Goal: Task Accomplishment & Management: Use online tool/utility

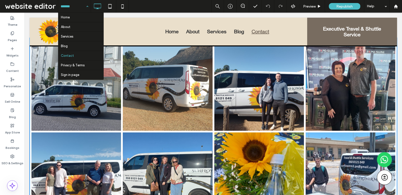
scroll to position [510, 0]
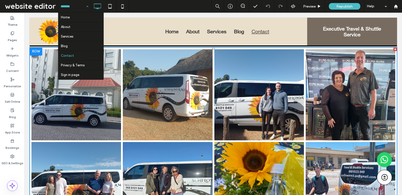
click at [122, 113] on li "Button" at bounding box center [167, 94] width 91 height 93
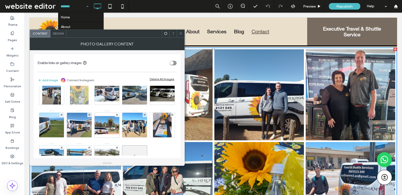
scroll to position [98, 0]
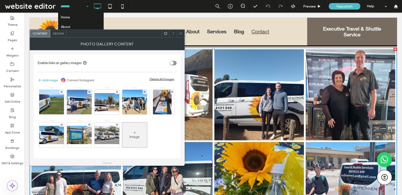
click at [122, 133] on div "Image" at bounding box center [134, 135] width 25 height 24
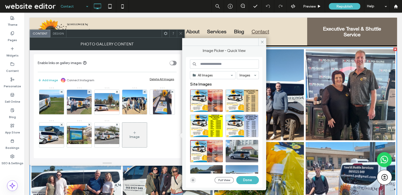
click at [191, 178] on span "button" at bounding box center [193, 180] width 6 height 6
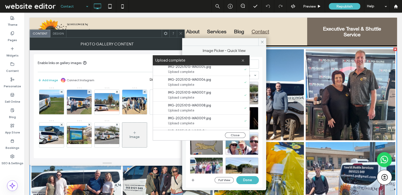
scroll to position [0, 0]
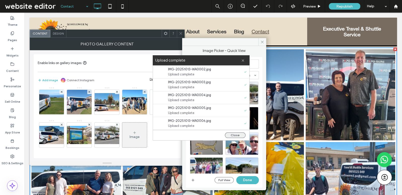
click at [237, 134] on button "Close" at bounding box center [235, 135] width 21 height 6
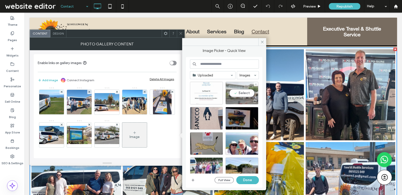
click at [237, 92] on div "Select" at bounding box center [242, 93] width 33 height 23
click at [219, 104] on div at bounding box center [226, 94] width 73 height 25
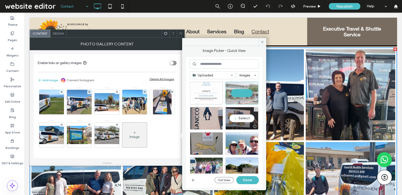
click at [236, 114] on div "Select" at bounding box center [242, 118] width 33 height 23
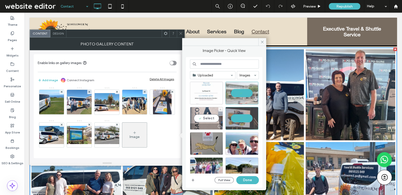
click at [207, 116] on div "Select" at bounding box center [206, 118] width 33 height 23
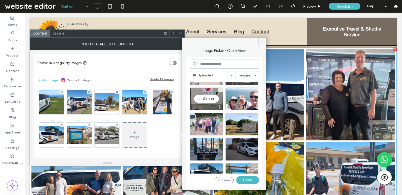
click at [203, 104] on div at bounding box center [206, 107] width 32 height 6
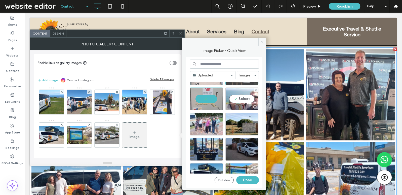
click at [247, 106] on div at bounding box center [242, 107] width 32 height 6
click at [247, 124] on div at bounding box center [242, 124] width 33 height 23
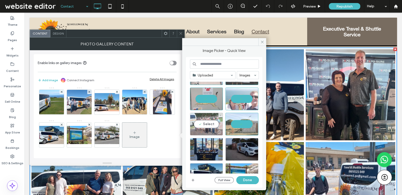
click at [210, 129] on div at bounding box center [206, 132] width 32 height 6
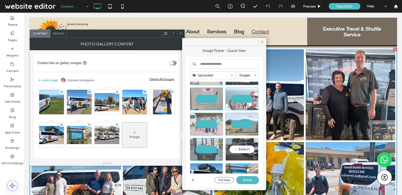
click at [252, 146] on div "Select" at bounding box center [242, 149] width 33 height 23
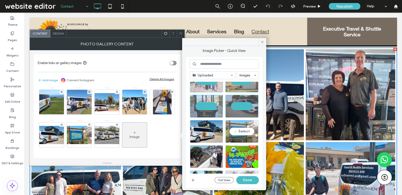
click at [244, 132] on div "Select" at bounding box center [242, 131] width 33 height 23
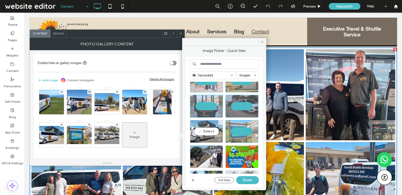
click at [213, 134] on div "Select" at bounding box center [206, 131] width 33 height 23
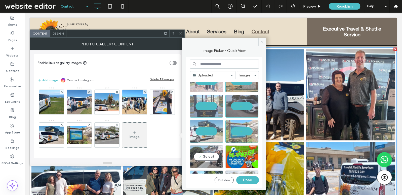
click at [211, 155] on div "Select" at bounding box center [206, 156] width 33 height 23
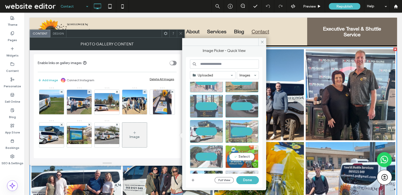
click at [240, 155] on div "Select" at bounding box center [242, 156] width 33 height 23
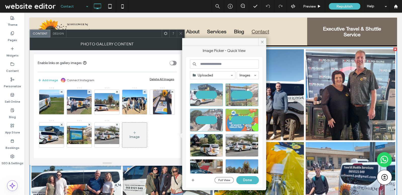
scroll to position [131, 0]
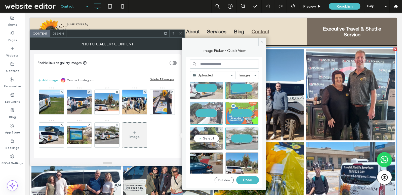
click at [213, 146] on div at bounding box center [206, 146] width 32 height 6
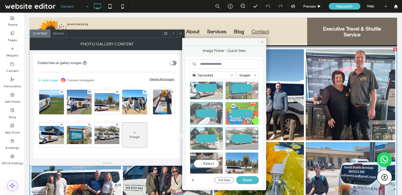
click at [213, 160] on div "Select" at bounding box center [206, 163] width 33 height 23
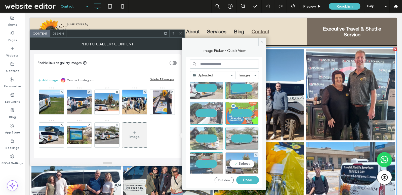
click at [242, 159] on div "Select" at bounding box center [242, 163] width 33 height 23
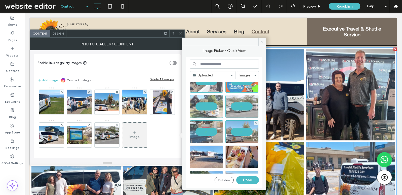
scroll to position [210, 0]
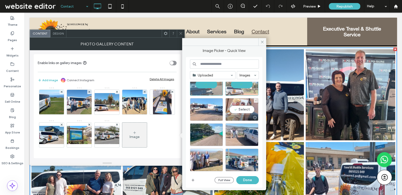
click at [236, 105] on div "Select" at bounding box center [242, 109] width 33 height 23
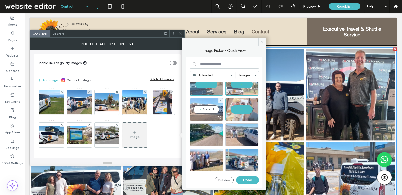
click at [203, 105] on div "Select" at bounding box center [206, 109] width 33 height 23
click at [203, 128] on div at bounding box center [206, 134] width 33 height 23
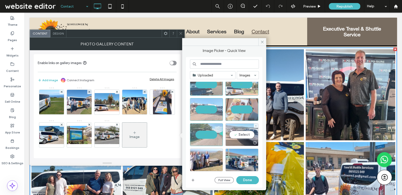
click at [232, 137] on div "Select" at bounding box center [242, 134] width 33 height 23
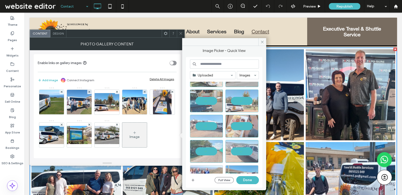
scroll to position [249, 0]
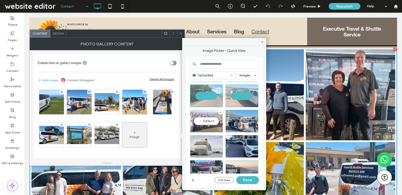
click at [200, 123] on div "Select" at bounding box center [206, 121] width 33 height 23
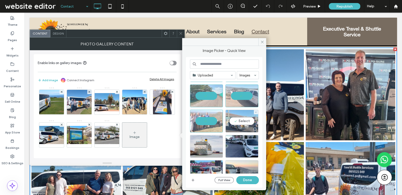
click at [233, 123] on div "Select" at bounding box center [242, 121] width 33 height 23
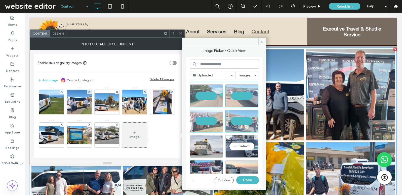
click at [236, 143] on div "Select" at bounding box center [242, 146] width 33 height 23
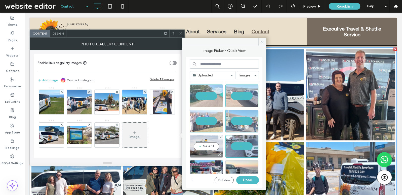
click at [214, 142] on div "Select" at bounding box center [206, 146] width 33 height 23
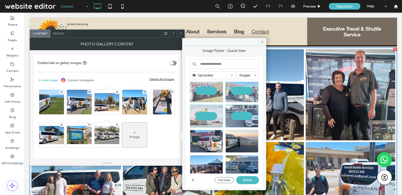
scroll to position [305, 0]
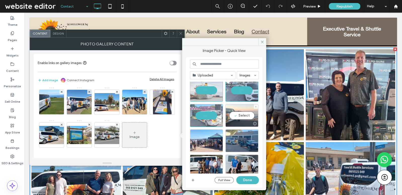
drag, startPoint x: 228, startPoint y: 121, endPoint x: 239, endPoint y: 121, distance: 10.6
click at [239, 121] on div at bounding box center [242, 123] width 32 height 6
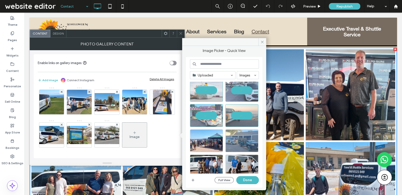
click at [240, 135] on div at bounding box center [242, 140] width 33 height 23
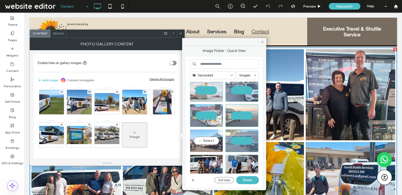
click at [212, 135] on div "Select" at bounding box center [206, 140] width 33 height 23
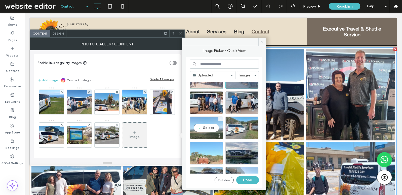
scroll to position [349, 0]
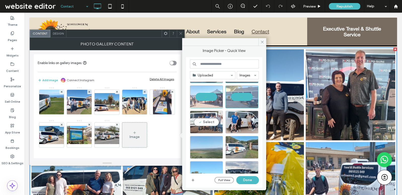
click at [212, 120] on div "Select" at bounding box center [206, 122] width 33 height 23
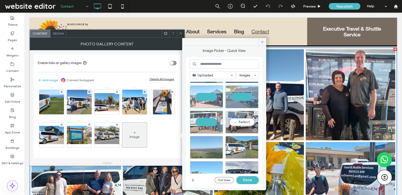
click at [243, 124] on div "Select" at bounding box center [242, 122] width 33 height 23
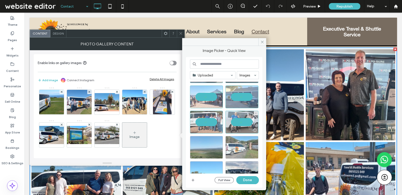
click at [243, 140] on div at bounding box center [242, 147] width 33 height 23
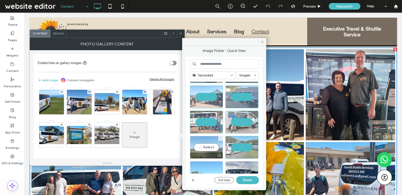
click at [214, 139] on div "Select" at bounding box center [206, 147] width 33 height 23
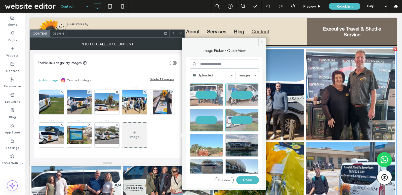
scroll to position [393, 0]
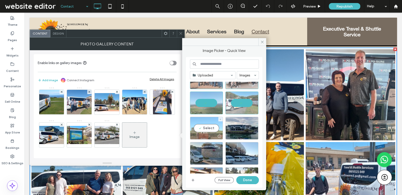
click at [210, 126] on div "Select" at bounding box center [206, 128] width 33 height 23
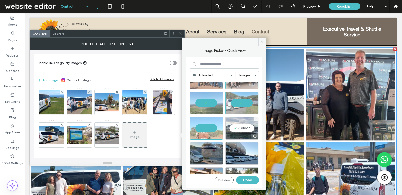
click at [227, 130] on div "Select" at bounding box center [242, 128] width 33 height 23
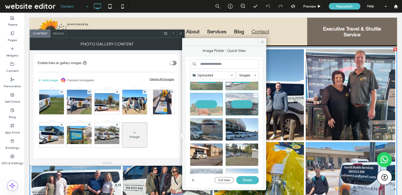
scroll to position [437, 0]
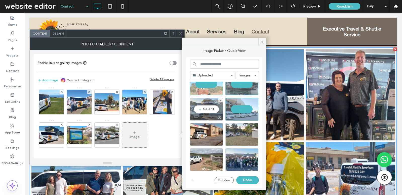
click at [200, 111] on div "Select" at bounding box center [206, 109] width 33 height 23
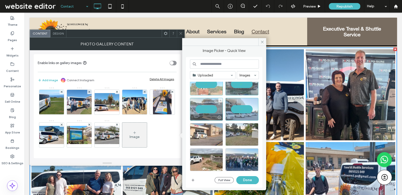
click at [204, 133] on div at bounding box center [206, 134] width 33 height 23
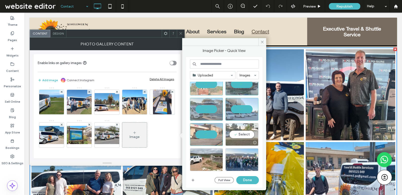
click at [228, 131] on div "Select" at bounding box center [242, 134] width 33 height 23
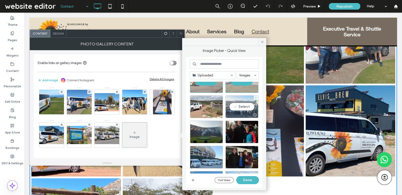
scroll to position [512, 0]
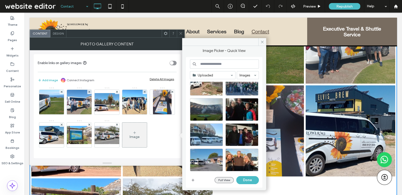
click at [223, 180] on button "Full View" at bounding box center [224, 180] width 19 height 6
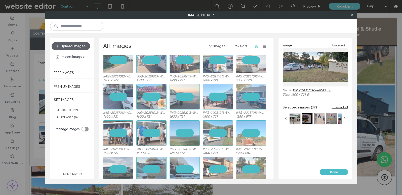
scroll to position [217, 0]
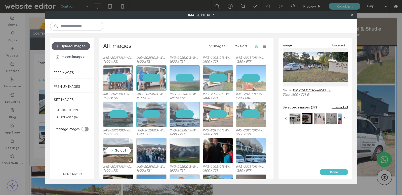
click at [117, 150] on div "Select" at bounding box center [118, 150] width 30 height 25
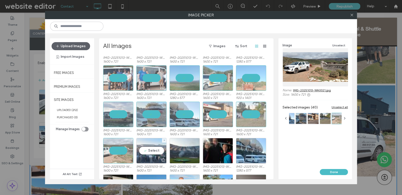
click at [148, 153] on div "Select" at bounding box center [151, 150] width 30 height 25
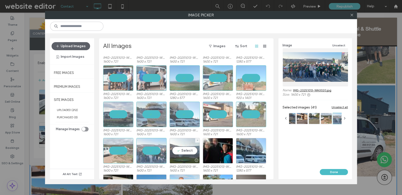
click at [196, 148] on div "Select" at bounding box center [185, 150] width 30 height 25
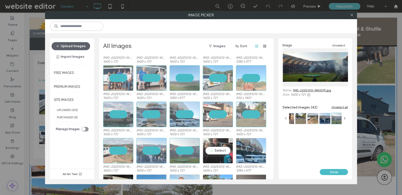
click at [229, 151] on div "Select" at bounding box center [218, 150] width 30 height 25
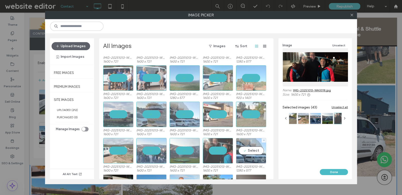
click at [248, 152] on div "Select" at bounding box center [251, 150] width 30 height 25
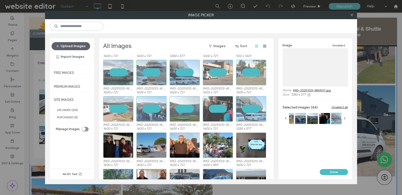
scroll to position [258, 0]
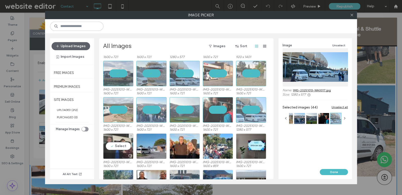
click at [127, 144] on div "Select" at bounding box center [118, 145] width 30 height 25
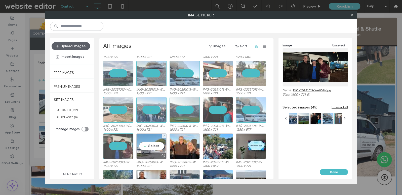
click at [142, 144] on div "Select" at bounding box center [151, 145] width 30 height 25
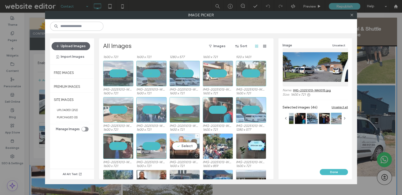
click at [192, 149] on div "Select" at bounding box center [185, 145] width 30 height 25
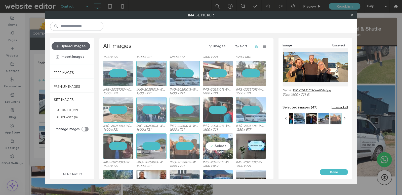
click at [220, 146] on div "Select" at bounding box center [218, 145] width 30 height 25
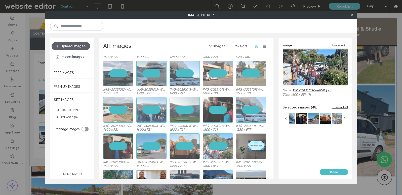
click at [240, 149] on div at bounding box center [251, 145] width 30 height 25
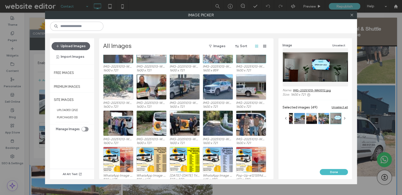
scroll to position [361, 0]
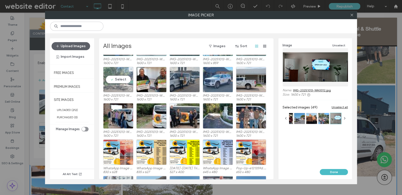
click at [114, 87] on div at bounding box center [118, 89] width 30 height 6
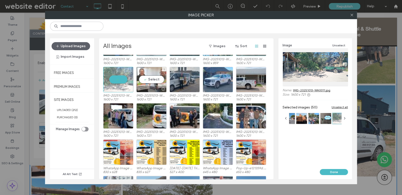
click at [150, 86] on div at bounding box center [152, 89] width 30 height 6
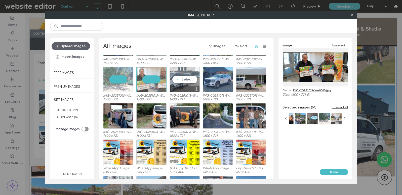
click at [184, 83] on div "Select" at bounding box center [185, 79] width 30 height 25
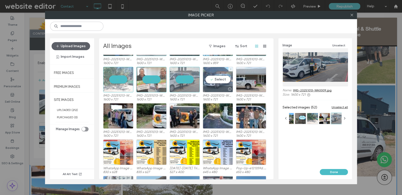
click at [211, 84] on div "Select" at bounding box center [218, 79] width 30 height 25
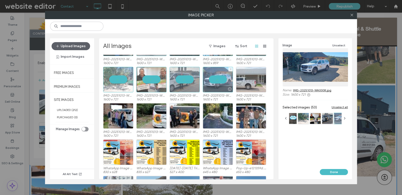
click at [244, 82] on div at bounding box center [251, 79] width 30 height 25
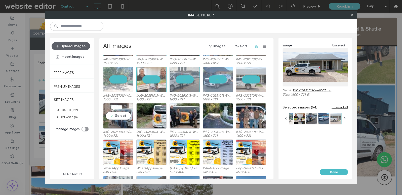
click at [130, 116] on div "Select" at bounding box center [118, 115] width 30 height 25
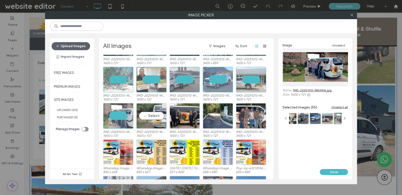
click at [149, 116] on div "Select" at bounding box center [151, 115] width 30 height 25
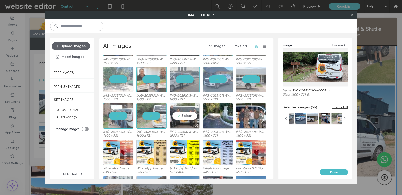
click at [181, 117] on div "Select" at bounding box center [185, 115] width 30 height 25
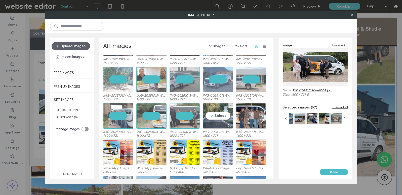
click at [216, 116] on div "Select" at bounding box center [218, 115] width 30 height 25
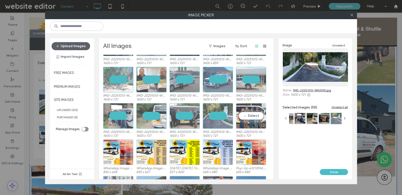
click at [250, 115] on div "Select" at bounding box center [251, 115] width 30 height 25
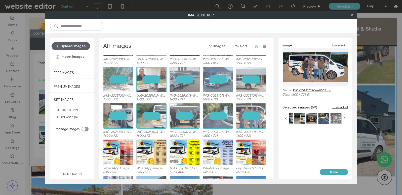
drag, startPoint x: 331, startPoint y: 169, endPoint x: 257, endPoint y: 95, distance: 104.7
click at [331, 169] on button "Done" at bounding box center [334, 172] width 28 height 6
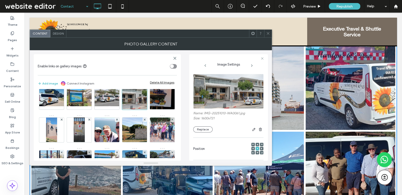
scroll to position [435, 0]
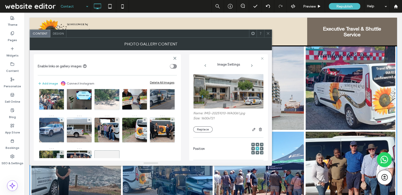
click at [268, 30] on span at bounding box center [268, 34] width 4 height 8
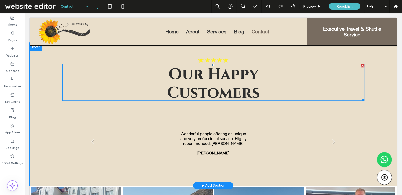
scroll to position [350, 0]
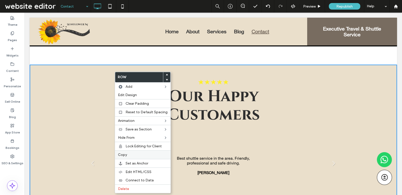
click at [144, 154] on label "Copy" at bounding box center [143, 154] width 50 height 4
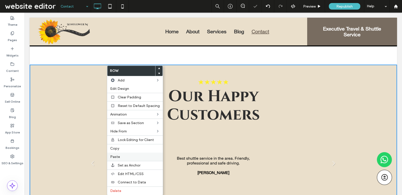
click at [131, 156] on label "Paste" at bounding box center [135, 156] width 50 height 4
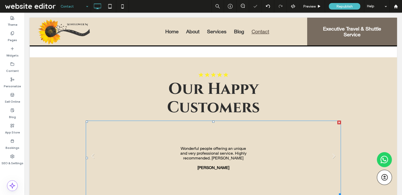
scroll to position [355, 0]
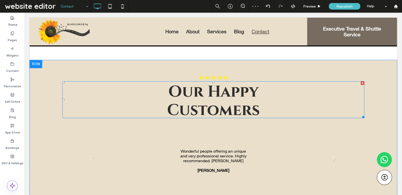
click at [221, 110] on span "Customers" at bounding box center [213, 109] width 93 height 21
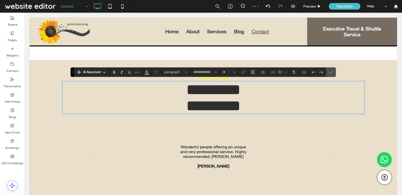
type input "**********"
type input "**"
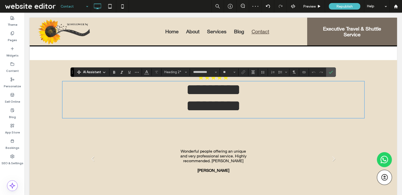
click at [266, 109] on h2 "*********" at bounding box center [213, 106] width 302 height 16
click at [191, 82] on span "*********" at bounding box center [213, 89] width 54 height 15
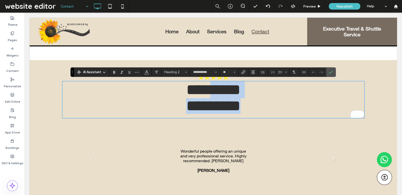
drag, startPoint x: 208, startPoint y: 90, endPoint x: 299, endPoint y: 108, distance: 92.5
click at [299, 108] on div "********* *********" at bounding box center [213, 99] width 302 height 37
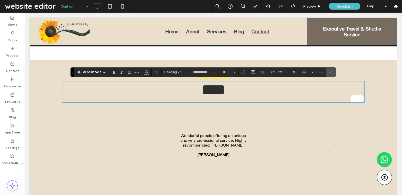
scroll to position [0, 0]
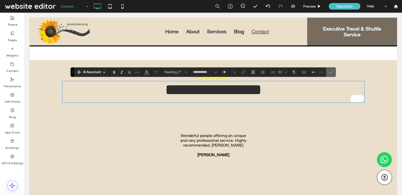
click at [331, 70] on icon "Confirm" at bounding box center [331, 72] width 4 height 4
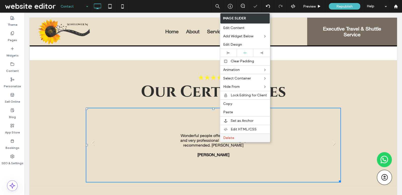
click at [240, 136] on label "Delete" at bounding box center [245, 137] width 44 height 4
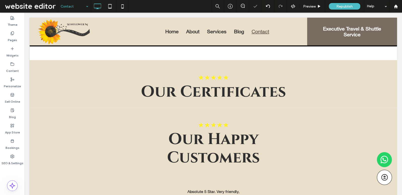
scroll to position [343, 0]
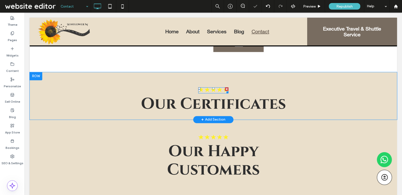
click at [217, 88] on img at bounding box center [213, 89] width 30 height 5
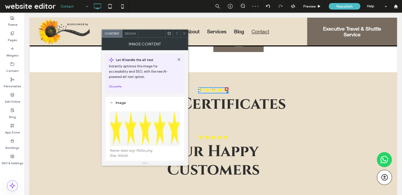
click at [128, 36] on div "Design" at bounding box center [130, 34] width 16 height 8
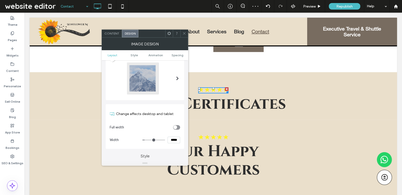
scroll to position [17, 0]
click at [111, 35] on div "Content" at bounding box center [112, 34] width 20 height 8
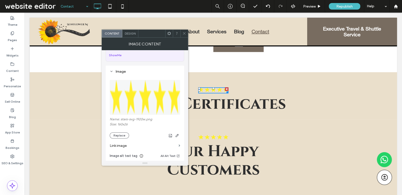
scroll to position [43, 0]
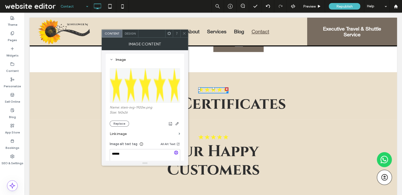
click at [183, 32] on icon at bounding box center [185, 33] width 4 height 4
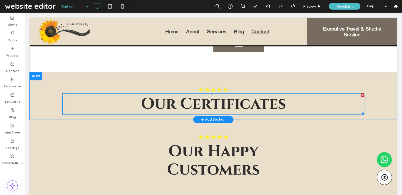
scroll to position [356, 0]
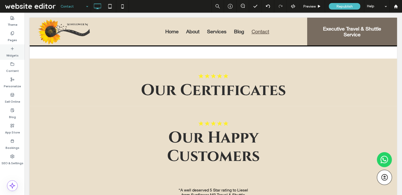
click at [14, 51] on label "Widgets" at bounding box center [12, 54] width 12 height 7
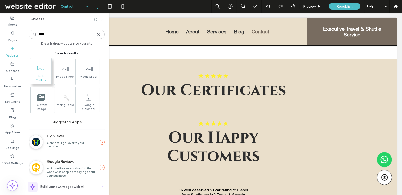
type input "****"
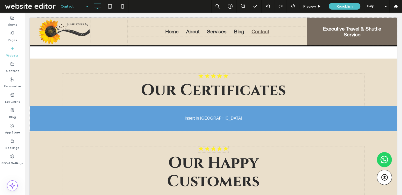
scroll to position [361, 0]
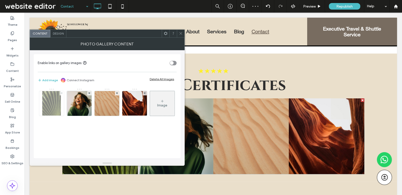
click at [61, 92] on use at bounding box center [62, 93] width 2 height 2
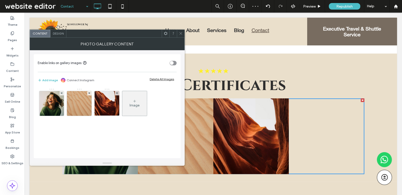
click at [61, 92] on use at bounding box center [62, 93] width 2 height 2
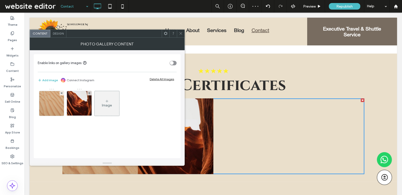
click at [61, 92] on use at bounding box center [62, 93] width 2 height 2
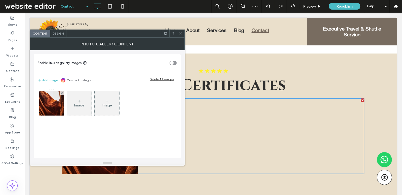
scroll to position [361, 0]
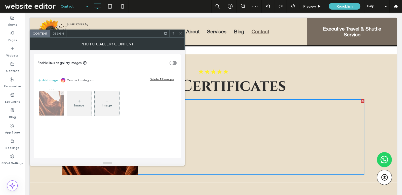
click at [62, 91] on span at bounding box center [62, 93] width 2 height 4
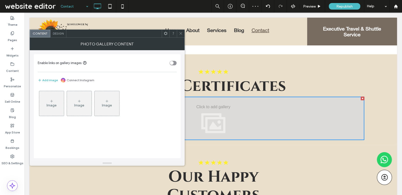
click at [59, 102] on div "Image" at bounding box center [51, 103] width 25 height 24
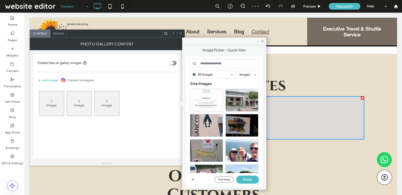
scroll to position [360, 0]
click at [193, 180] on use "button" at bounding box center [193, 179] width 3 height 3
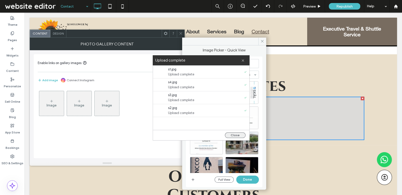
click at [238, 135] on button "Close" at bounding box center [235, 135] width 21 height 6
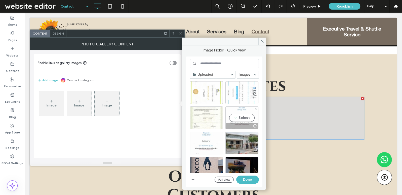
click at [244, 119] on div "Select" at bounding box center [242, 117] width 33 height 23
click at [217, 117] on div "Select" at bounding box center [206, 117] width 33 height 23
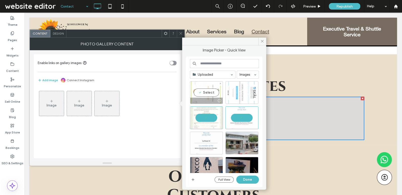
click at [217, 96] on div "Select" at bounding box center [206, 92] width 33 height 23
click at [245, 96] on div "Select" at bounding box center [242, 92] width 33 height 23
click at [249, 180] on button "Done" at bounding box center [247, 179] width 23 height 8
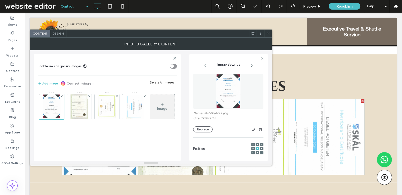
click at [58, 34] on span "Design" at bounding box center [58, 33] width 11 height 4
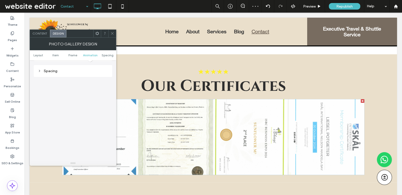
scroll to position [180, 0]
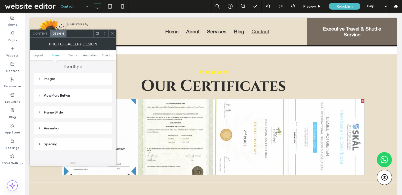
click at [72, 82] on div "Images" at bounding box center [73, 79] width 79 height 12
click at [72, 79] on div "Images" at bounding box center [73, 79] width 71 height 4
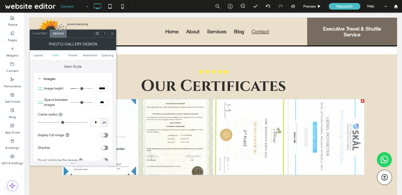
click at [105, 133] on div "toggle" at bounding box center [103, 135] width 4 height 4
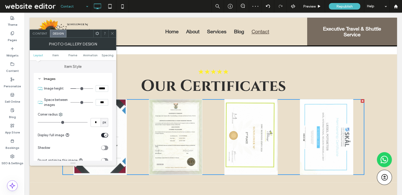
scroll to position [99, 0]
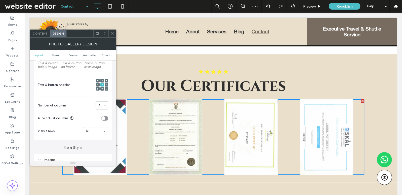
click at [40, 33] on span "Content" at bounding box center [39, 33] width 15 height 4
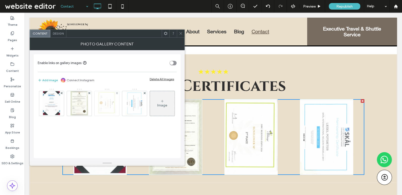
click at [103, 102] on img at bounding box center [106, 103] width 17 height 25
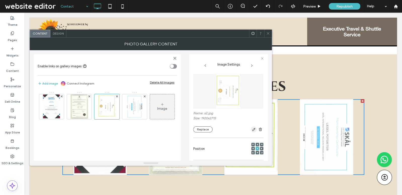
click at [252, 130] on icon "button" at bounding box center [254, 129] width 4 height 4
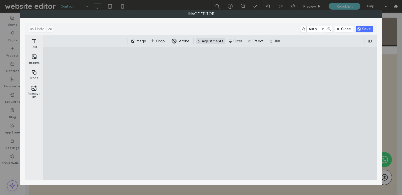
click at [214, 40] on button "Adjustments" at bounding box center [211, 41] width 30 height 6
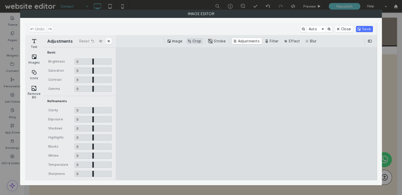
click at [197, 41] on button "Crop" at bounding box center [195, 41] width 17 height 6
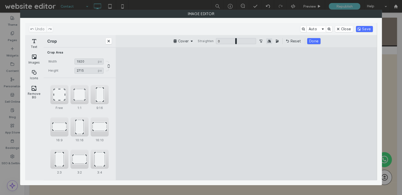
click at [268, 41] on button "Mirror Image horizontally" at bounding box center [269, 41] width 6 height 6
click at [275, 40] on button "Mirror the Image vertically" at bounding box center [277, 41] width 6 height 6
click at [268, 41] on button "Mirror Image horizontally" at bounding box center [269, 41] width 6 height 6
click at [261, 41] on button "Turn the Image 90˚ Counterclockwise" at bounding box center [261, 41] width 6 height 6
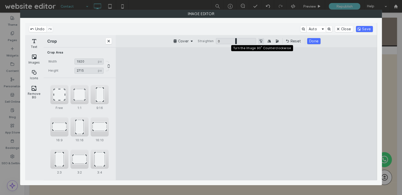
click at [261, 41] on button "Turn the Image 90˚ Counterclockwise" at bounding box center [261, 41] width 6 height 6
click at [293, 40] on button "Reset" at bounding box center [294, 41] width 18 height 6
type input "**"
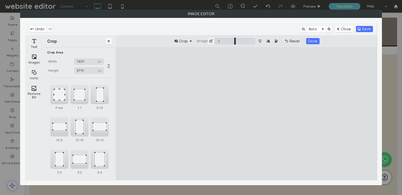
click at [234, 41] on input "ui.ed.cesdk.component.inspectorBar" at bounding box center [235, 41] width 40 height 6
type input "****"
type input "***"
type input "****"
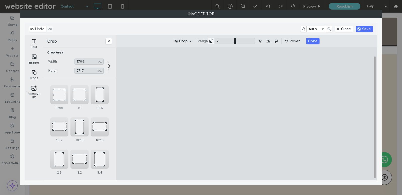
type input "***"
type input "****"
type input "***"
type input "****"
type input "***"
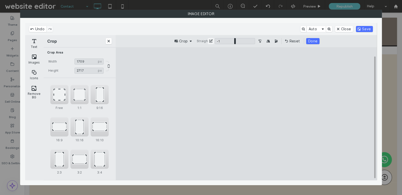
type input "****"
type input "***"
type input "****"
type input "***"
type input "****"
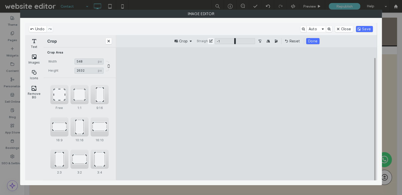
type input "***"
type input "****"
type input "***"
type input "****"
type input "***"
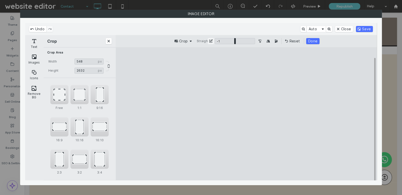
type input "****"
type input "***"
type input "****"
type input "***"
type input "****"
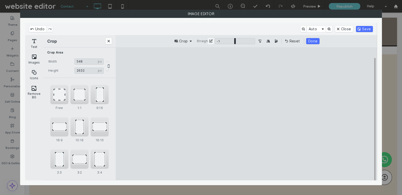
type input "***"
type input "****"
type input "***"
type input "****"
type input "***"
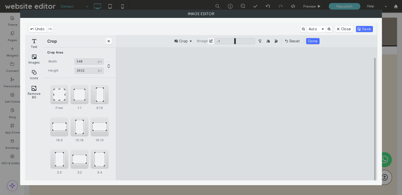
type input "****"
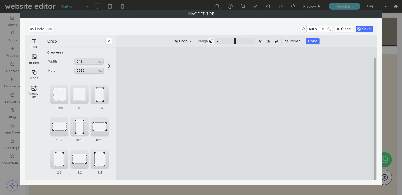
type input "****"
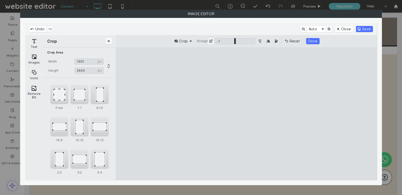
type input "****"
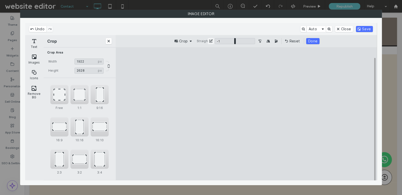
type input "****"
drag, startPoint x: 211, startPoint y: 166, endPoint x: 193, endPoint y: 187, distance: 27.1
click at [247, 114] on cesdk-canvas "Editor canvas" at bounding box center [247, 114] width 0 height 0
click at [263, 39] on button "Turn the Image 90˚ Counterclockwise" at bounding box center [260, 41] width 6 height 6
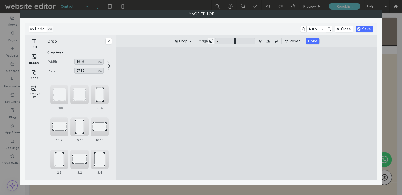
drag, startPoint x: 209, startPoint y: 114, endPoint x: 161, endPoint y: 114, distance: 47.6
click at [247, 114] on cesdk-canvas "Editor canvas" at bounding box center [247, 114] width 0 height 0
drag, startPoint x: 246, startPoint y: 121, endPoint x: 247, endPoint y: 117, distance: 4.5
click at [247, 114] on cesdk-canvas "Editor canvas" at bounding box center [247, 114] width 0 height 0
drag, startPoint x: 235, startPoint y: 41, endPoint x: 178, endPoint y: 46, distance: 57.9
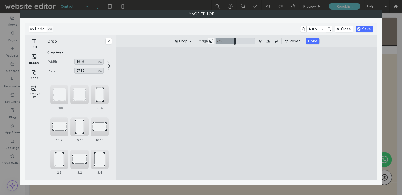
click at [178, 46] on div "Crop Straighten -45 *** -45 Reset Done" at bounding box center [246, 41] width 261 height 12
click at [209, 40] on button "Straighten" at bounding box center [211, 41] width 6 height 6
click at [197, 41] on label "Straighten" at bounding box center [204, 41] width 17 height 4
click at [0, 0] on input "ui.ed.cesdk.component.inspectorBar" at bounding box center [0, 0] width 0 height 0
click at [188, 41] on button "Crop" at bounding box center [183, 41] width 21 height 6
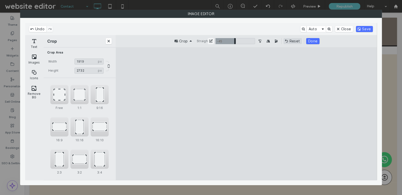
click at [293, 41] on button "Reset" at bounding box center [293, 41] width 18 height 6
type input "*"
click at [268, 41] on button "Mirror Image horizontally" at bounding box center [268, 41] width 6 height 6
click at [276, 41] on button "Mirror the Image vertically" at bounding box center [276, 41] width 6 height 6
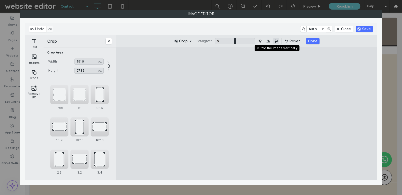
click at [276, 41] on button "Mirror the Image vertically" at bounding box center [276, 41] width 6 height 6
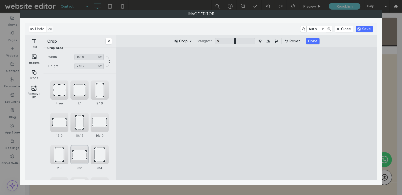
scroll to position [0, 0]
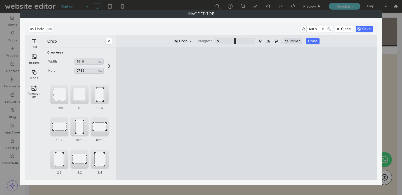
click at [291, 40] on button "Reset" at bounding box center [293, 41] width 18 height 6
click at [247, 114] on cesdk-canvas "Editor canvas" at bounding box center [247, 114] width 0 height 0
click at [324, 29] on button "Auto" at bounding box center [316, 29] width 19 height 6
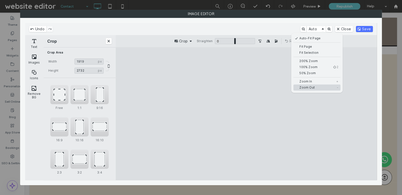
click at [320, 85] on button "Zoom Out -" at bounding box center [317, 87] width 47 height 6
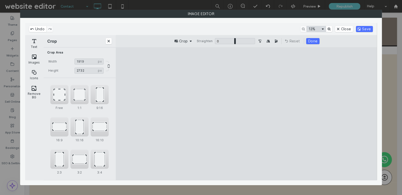
click at [313, 29] on button "13%" at bounding box center [316, 29] width 19 height 6
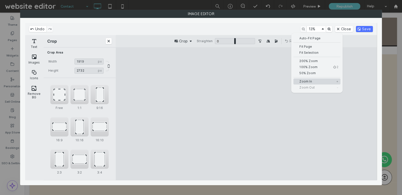
click at [321, 80] on button "Zoom In +" at bounding box center [317, 81] width 47 height 6
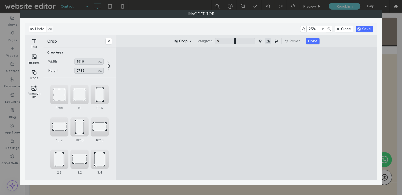
click at [271, 40] on button "Mirror Image horizontally" at bounding box center [268, 41] width 6 height 6
click at [275, 40] on button "Mirror the Image vertically" at bounding box center [276, 41] width 6 height 6
drag, startPoint x: 279, startPoint y: 69, endPoint x: 325, endPoint y: 60, distance: 46.6
click at [247, 114] on cesdk-canvas "Editor canvas" at bounding box center [247, 114] width 0 height 0
click at [261, 41] on button "Turn the Image 90˚ Counterclockwise" at bounding box center [260, 41] width 6 height 6
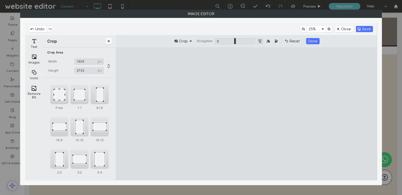
click at [258, 41] on button "Turn the Image 90˚ Counterclockwise" at bounding box center [260, 41] width 6 height 6
drag, startPoint x: 316, startPoint y: 164, endPoint x: 271, endPoint y: 152, distance: 45.6
click at [247, 114] on cesdk-canvas "Editor canvas" at bounding box center [247, 114] width 0 height 0
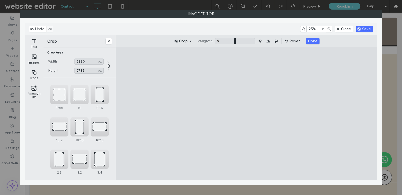
drag, startPoint x: 213, startPoint y: 164, endPoint x: 180, endPoint y: 172, distance: 34.3
click at [247, 114] on cesdk-canvas "Editor canvas" at bounding box center [247, 114] width 0 height 0
type input "****"
drag, startPoint x: 299, startPoint y: 118, endPoint x: 362, endPoint y: 118, distance: 63.7
click at [247, 114] on cesdk-canvas "Editor canvas" at bounding box center [247, 114] width 0 height 0
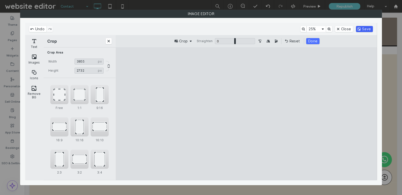
click at [364, 28] on button "Save" at bounding box center [364, 29] width 17 height 6
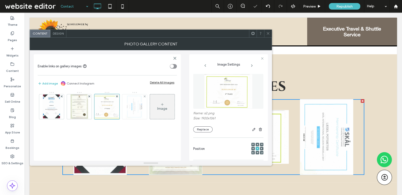
click at [136, 107] on img at bounding box center [134, 106] width 17 height 25
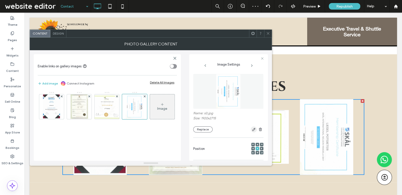
click at [252, 129] on icon "button" at bounding box center [254, 129] width 4 height 4
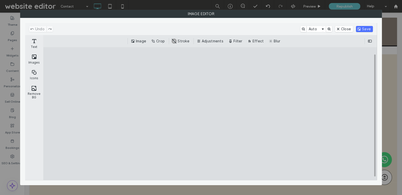
scroll to position [360, 0]
click at [164, 40] on button "Crop" at bounding box center [158, 41] width 17 height 6
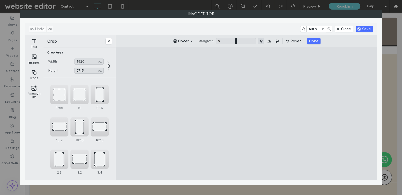
click at [262, 40] on button "Turn the Image 90˚ Counterclockwise" at bounding box center [261, 41] width 6 height 6
drag, startPoint x: 282, startPoint y: 114, endPoint x: 379, endPoint y: 110, distance: 97.6
click at [379, 110] on div "Image Editor" at bounding box center [201, 97] width 362 height 175
type input "****"
drag, startPoint x: 189, startPoint y: 113, endPoint x: 109, endPoint y: 113, distance: 79.8
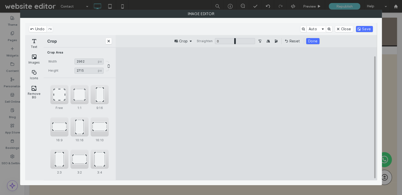
click at [109, 113] on div "Crop Crop Area Width **** px 2962 px Height **** px 2715 px Free 1:1 9:16 16:9 …" at bounding box center [210, 107] width 334 height 145
drag, startPoint x: 373, startPoint y: 28, endPoint x: 369, endPoint y: 27, distance: 3.9
click at [373, 28] on button "Save" at bounding box center [364, 29] width 17 height 6
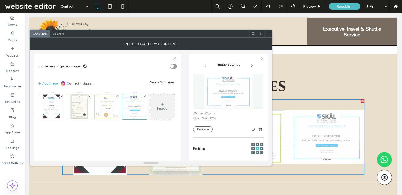
click at [57, 33] on span "Design" at bounding box center [58, 33] width 11 height 4
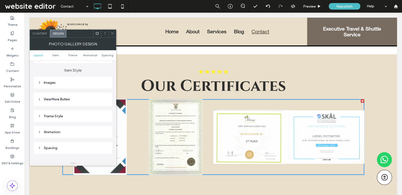
scroll to position [176, 0]
click at [84, 83] on div "Images" at bounding box center [73, 82] width 71 height 4
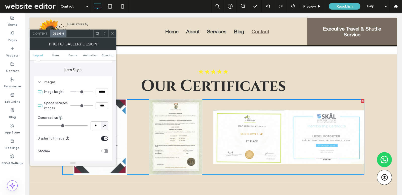
type input "*"
type input "***"
click at [78, 105] on input "range" at bounding box center [82, 105] width 23 height 1
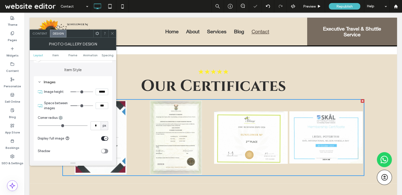
type input "*"
type input "***"
type input "*"
type input "***"
type input "**"
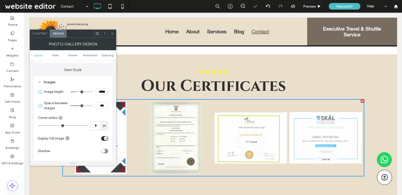
type input "****"
type input "**"
type input "****"
drag, startPoint x: 78, startPoint y: 103, endPoint x: 83, endPoint y: 103, distance: 4.3
type input "**"
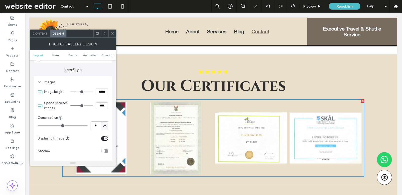
click at [83, 105] on input "range" at bounding box center [82, 105] width 23 height 1
click at [111, 33] on icon at bounding box center [113, 33] width 4 height 4
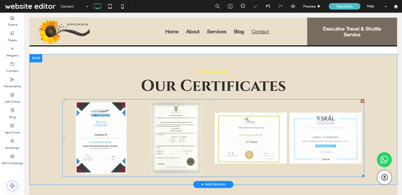
click at [144, 142] on link at bounding box center [176, 138] width 72 height 72
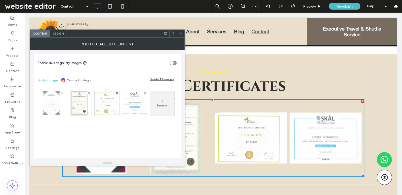
drag, startPoint x: 93, startPoint y: 105, endPoint x: 57, endPoint y: 101, distance: 36.8
click at [57, 101] on div "Image" at bounding box center [107, 104] width 138 height 33
drag, startPoint x: 107, startPoint y: 107, endPoint x: 54, endPoint y: 104, distance: 52.7
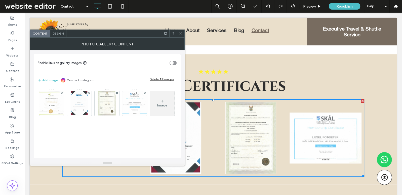
click at [179, 34] on icon at bounding box center [181, 33] width 4 height 4
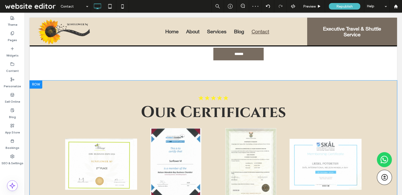
scroll to position [383, 0]
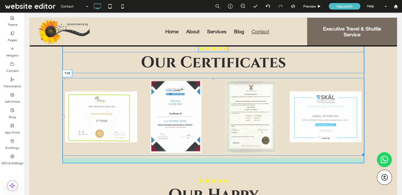
click at [214, 78] on div at bounding box center [214, 79] width 2 height 2
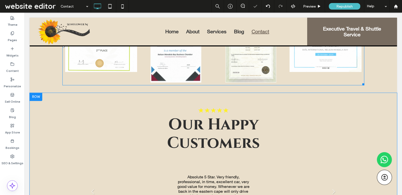
scroll to position [468, 0]
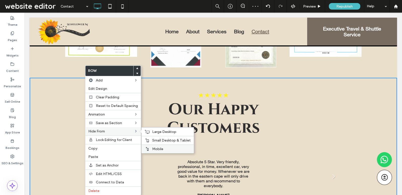
click at [155, 147] on span "Mobile" at bounding box center [157, 149] width 11 height 4
click at [155, 138] on span "Small Desktop & Tablet" at bounding box center [171, 140] width 39 height 4
click at [154, 130] on span "Large Desktop" at bounding box center [164, 131] width 24 height 4
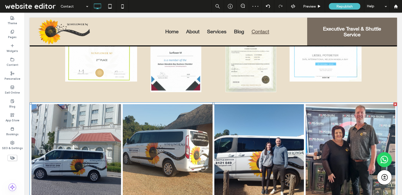
scroll to position [339, 0]
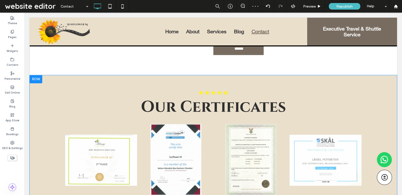
click at [83, 81] on div "Our Certificates Button Button Button Button Click To Paste Click To Paste Row …" at bounding box center [214, 140] width 368 height 131
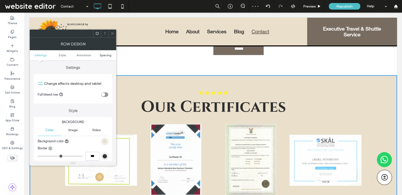
click at [106, 54] on span "Spacing" at bounding box center [105, 55] width 12 height 4
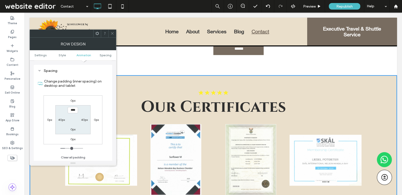
scroll to position [138, 0]
click at [74, 129] on label "0px" at bounding box center [73, 129] width 5 height 4
type input "*"
type input "**"
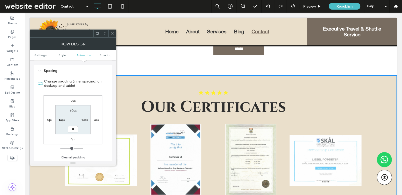
type input "****"
click at [112, 34] on use at bounding box center [112, 33] width 3 height 3
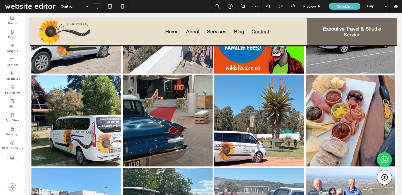
scroll to position [1229, 0]
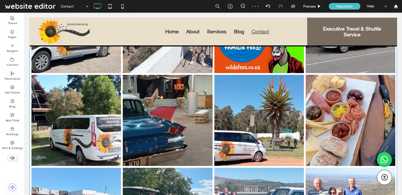
click at [148, 118] on link at bounding box center [168, 120] width 90 height 91
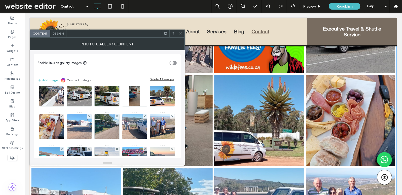
scroll to position [141, 0]
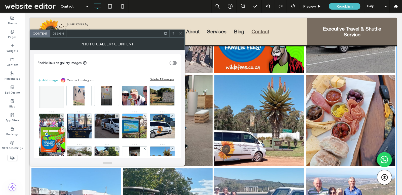
drag, startPoint x: 109, startPoint y: 130, endPoint x: 51, endPoint y: 83, distance: 74.5
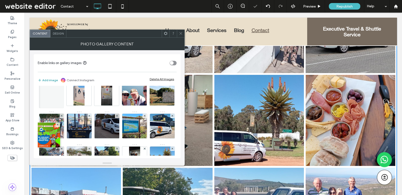
drag, startPoint x: 51, startPoint y: 150, endPoint x: 47, endPoint y: 80, distance: 69.8
click at [47, 80] on div "Enable links on gallery images Add image Connect Instagram Delete All Images Im…" at bounding box center [107, 106] width 147 height 104
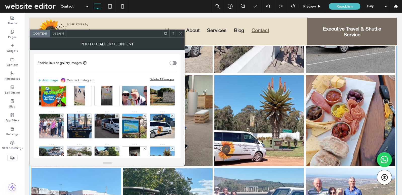
scroll to position [109, 0]
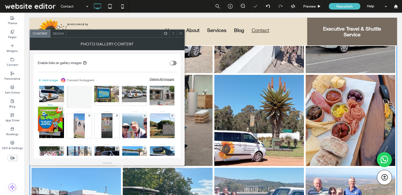
drag, startPoint x: 56, startPoint y: 94, endPoint x: 53, endPoint y: 75, distance: 19.5
click at [53, 75] on div "Enable links on gallery images Add image Connect Instagram Delete All Images Im…" at bounding box center [107, 106] width 147 height 104
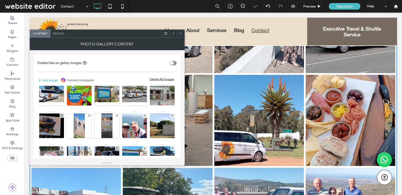
scroll to position [0, 0]
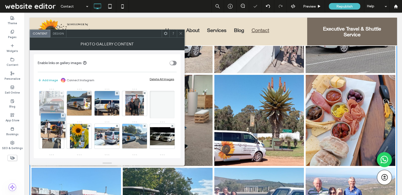
drag, startPoint x: 49, startPoint y: 138, endPoint x: 49, endPoint y: 90, distance: 48.1
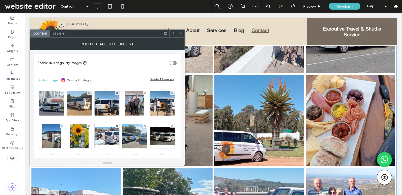
click at [180, 32] on use at bounding box center [181, 33] width 3 height 3
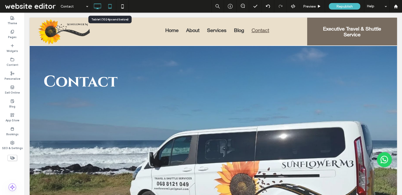
drag, startPoint x: 108, startPoint y: 6, endPoint x: 47, endPoint y: 43, distance: 71.9
click at [108, 6] on icon at bounding box center [110, 6] width 10 height 10
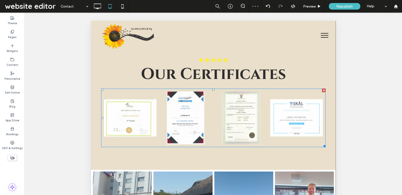
scroll to position [353, 0]
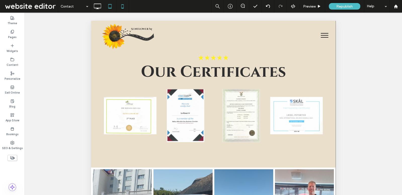
click at [126, 6] on icon at bounding box center [123, 6] width 10 height 10
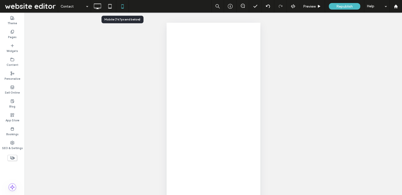
scroll to position [0, 0]
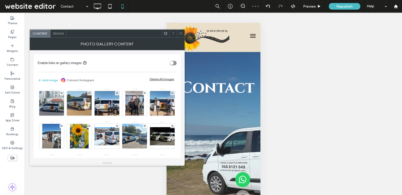
click at [181, 33] on use at bounding box center [181, 33] width 3 height 3
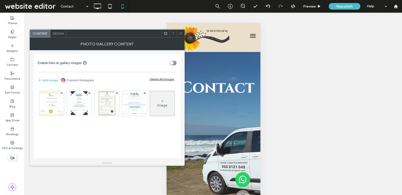
click at [56, 34] on span "Design" at bounding box center [58, 33] width 11 height 4
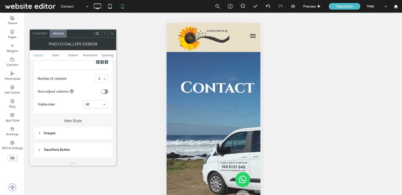
scroll to position [114, 0]
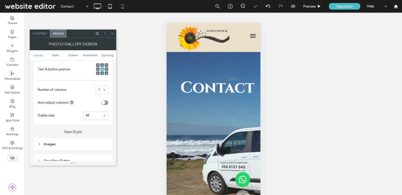
click at [112, 33] on icon at bounding box center [113, 33] width 4 height 4
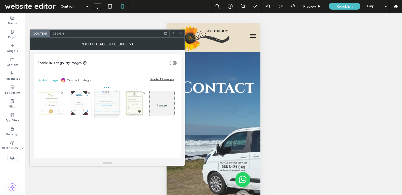
drag, startPoint x: 131, startPoint y: 107, endPoint x: 102, endPoint y: 104, distance: 29.8
click at [179, 34] on icon at bounding box center [181, 33] width 4 height 4
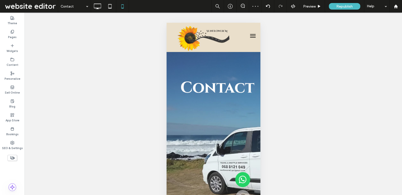
click at [99, 15] on div "Unhide? Yes Unhide? Yes Unhide? Yes Unhide? Yes Unhide? Yes Unhide? Yes Unhide?…" at bounding box center [214, 110] width 378 height 195
click at [99, 8] on use at bounding box center [97, 7] width 7 height 6
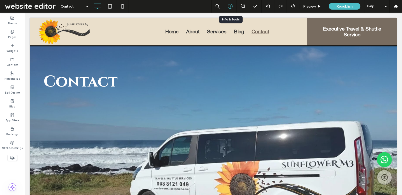
click at [232, 7] on icon at bounding box center [230, 6] width 5 height 5
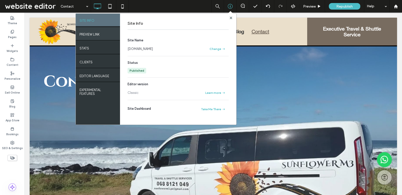
click at [107, 36] on div "PREVIEW LINK" at bounding box center [98, 33] width 44 height 13
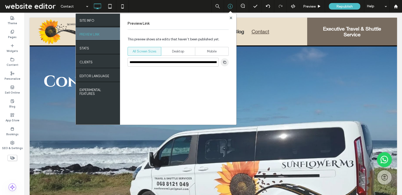
click at [224, 62] on icon "button" at bounding box center [225, 62] width 4 height 4
click at [226, 61] on icon "button" at bounding box center [225, 62] width 4 height 4
click at [226, 61] on use "button" at bounding box center [224, 61] width 3 height 3
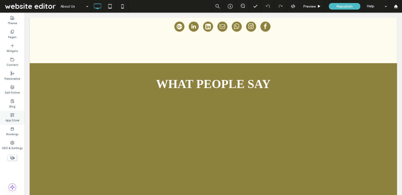
click at [13, 115] on icon at bounding box center [12, 115] width 4 height 4
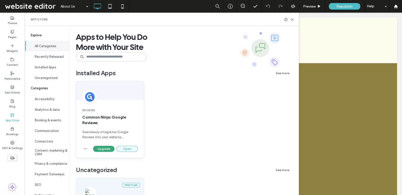
click at [123, 147] on button "Open" at bounding box center [127, 149] width 21 height 6
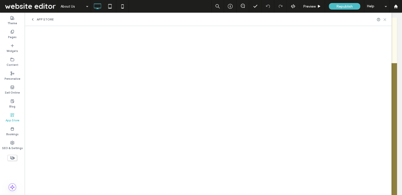
click at [386, 18] on icon at bounding box center [385, 20] width 4 height 4
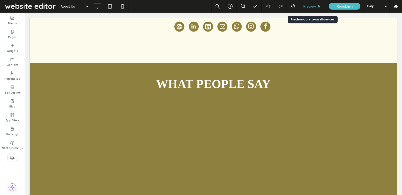
click at [312, 5] on span "Preview" at bounding box center [309, 6] width 13 height 4
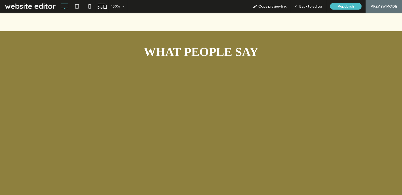
scroll to position [750, 0]
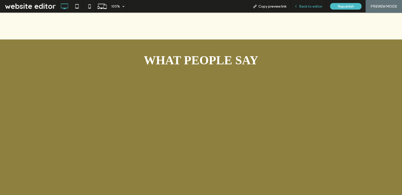
click at [315, 4] on div "Back to editor" at bounding box center [309, 6] width 36 height 13
click at [309, 3] on div "Back to editor" at bounding box center [309, 6] width 36 height 13
click at [306, 7] on span "Back to editor" at bounding box center [310, 6] width 23 height 4
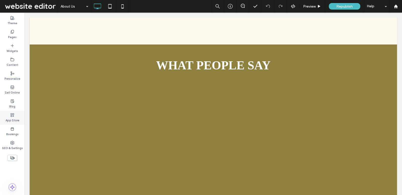
click at [12, 113] on icon at bounding box center [12, 115] width 4 height 4
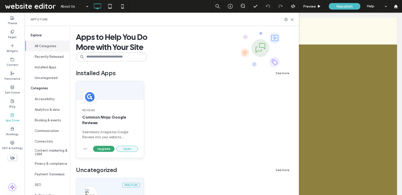
click at [125, 148] on button "Open" at bounding box center [127, 149] width 21 height 6
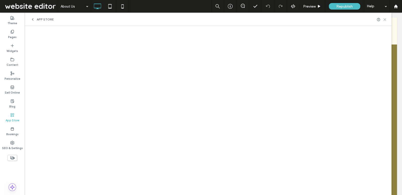
click at [386, 19] on icon at bounding box center [385, 20] width 4 height 4
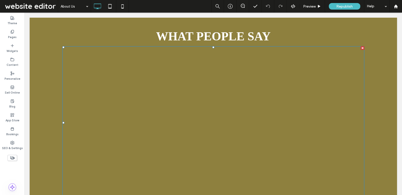
scroll to position [771, 0]
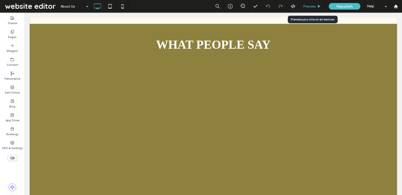
click at [315, 6] on span "Preview" at bounding box center [309, 6] width 13 height 4
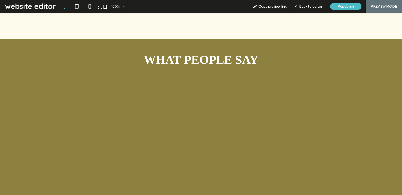
scroll to position [751, 0]
click at [347, 5] on span "Republish" at bounding box center [346, 6] width 16 height 4
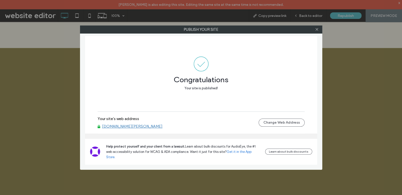
click at [136, 128] on link "www.harte-consulting.co.uk" at bounding box center [132, 126] width 60 height 5
